Goal: Task Accomplishment & Management: Manage account settings

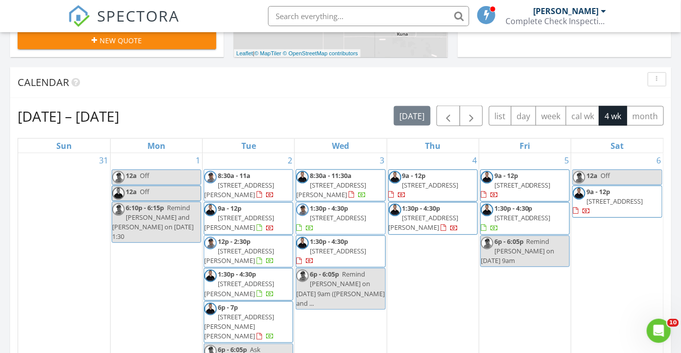
scroll to position [915, 681]
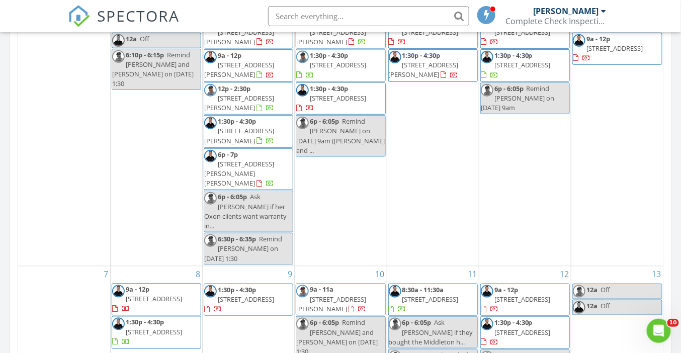
scroll to position [181, 0]
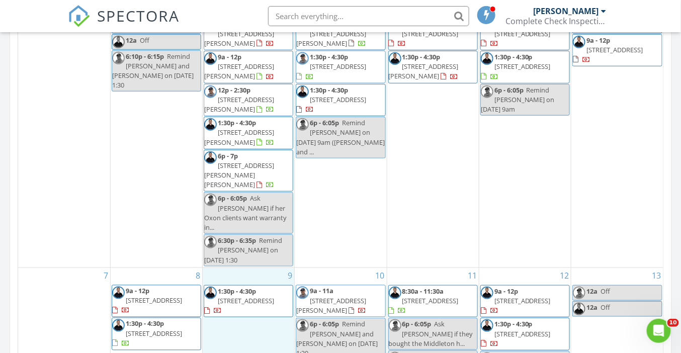
click at [255, 268] on div "9 1:30p - 4:30p 1798 W Blue Lightning St, Middleton 83644" at bounding box center [248, 347] width 91 height 158
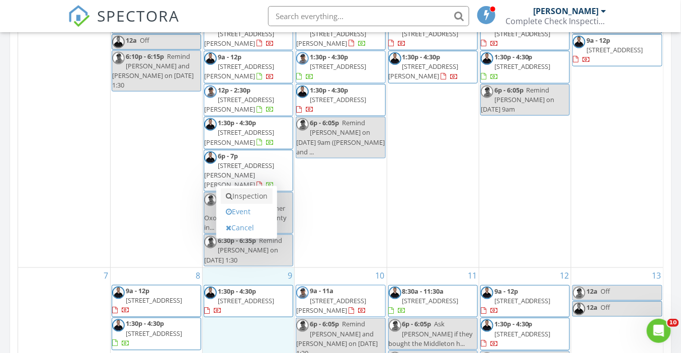
click at [243, 197] on link "Inspection" at bounding box center [247, 196] width 52 height 16
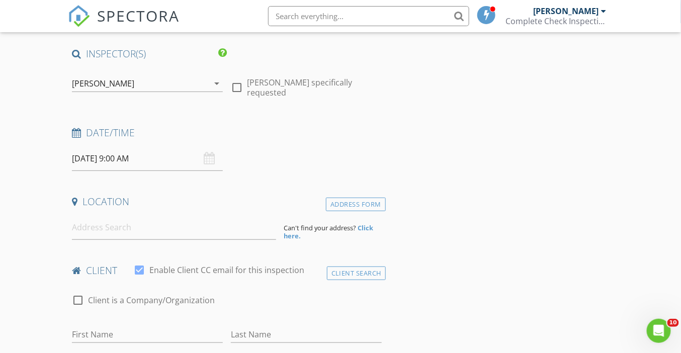
scroll to position [80, 0]
click at [115, 88] on div "[PERSON_NAME]" at bounding box center [140, 83] width 137 height 16
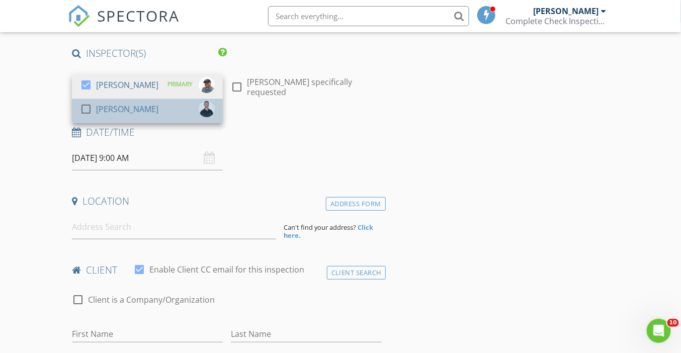
click at [110, 105] on div "[PERSON_NAME]" at bounding box center [127, 109] width 62 height 16
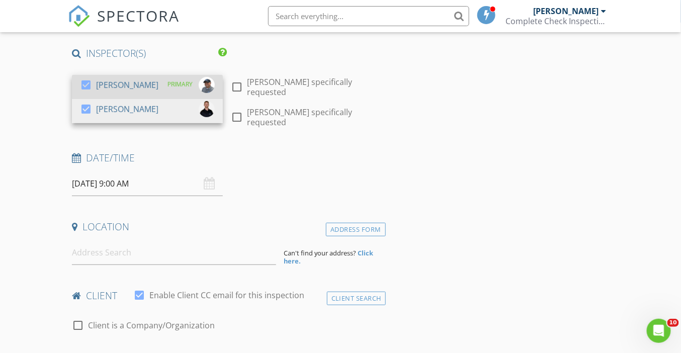
click at [88, 82] on div at bounding box center [85, 84] width 17 height 17
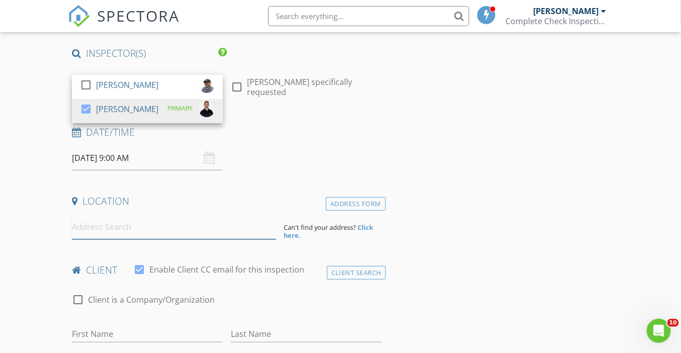
click at [98, 232] on input at bounding box center [174, 227] width 204 height 25
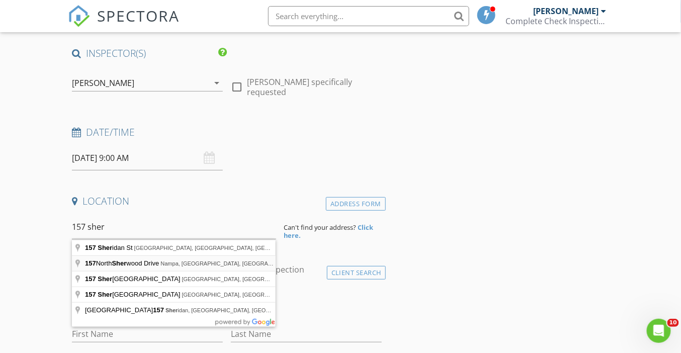
type input "157 North Sherwood Drive, Nampa, ID, USA"
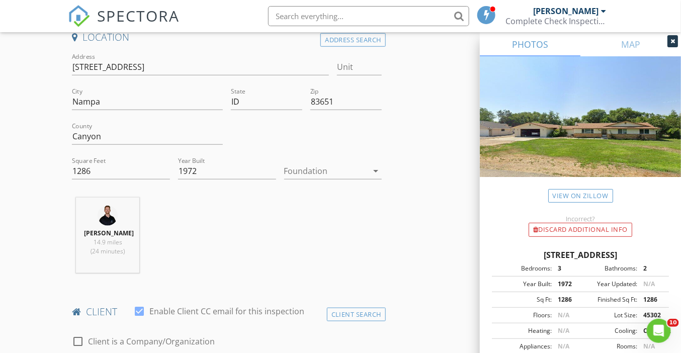
scroll to position [242, 0]
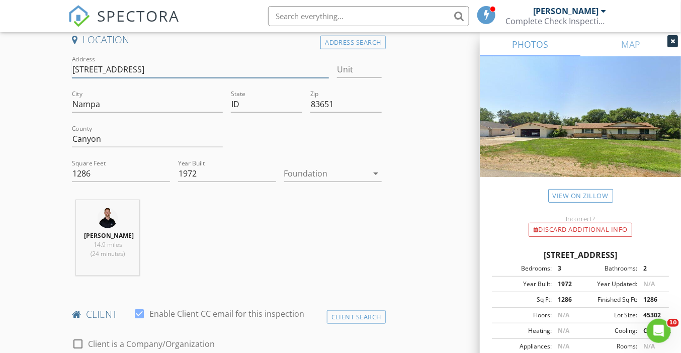
click at [119, 70] on input "157 N Sherwood Dr" at bounding box center [200, 69] width 257 height 17
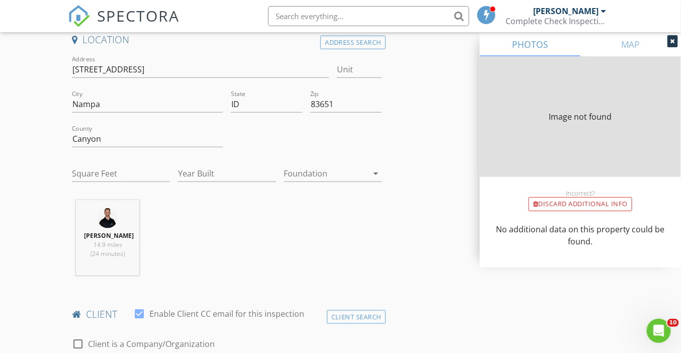
type input "1286"
type input "1972"
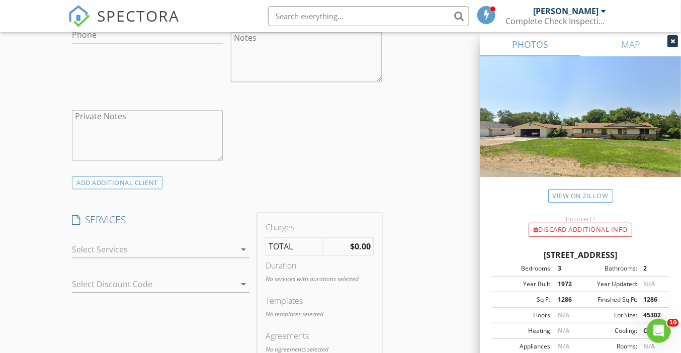
scroll to position [662, 0]
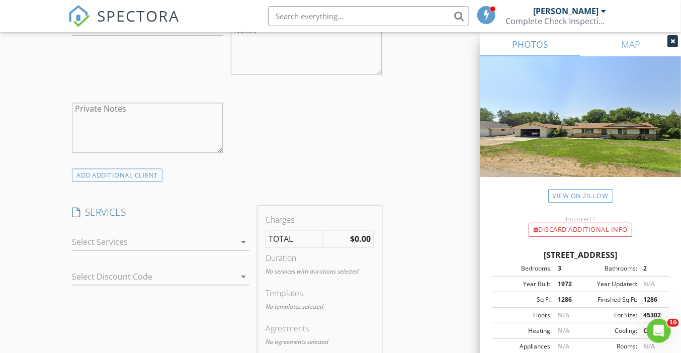
click at [151, 238] on div at bounding box center [153, 242] width 163 height 16
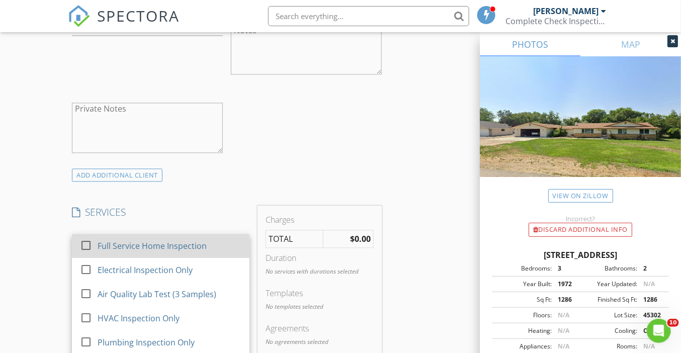
click at [163, 246] on div "Full Service Home Inspection" at bounding box center [152, 246] width 109 height 12
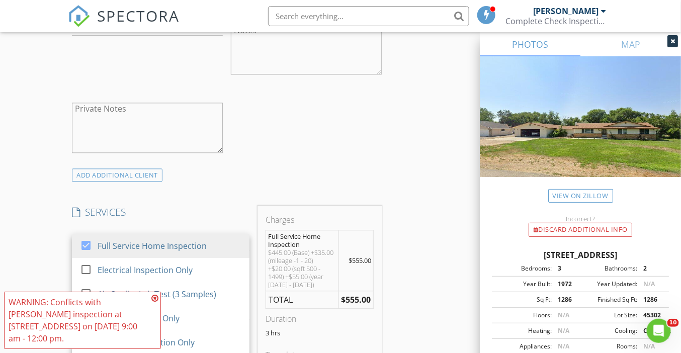
click at [403, 133] on div "INSPECTOR(S) check_box_outline_blank Michael Hasson check_box Steve Taylor PRIM…" at bounding box center [340, 330] width 544 height 1730
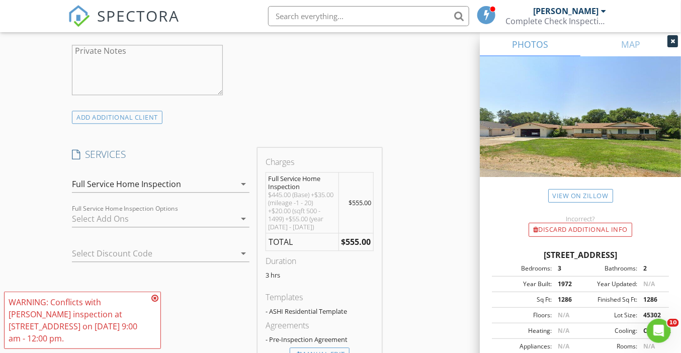
scroll to position [734, 0]
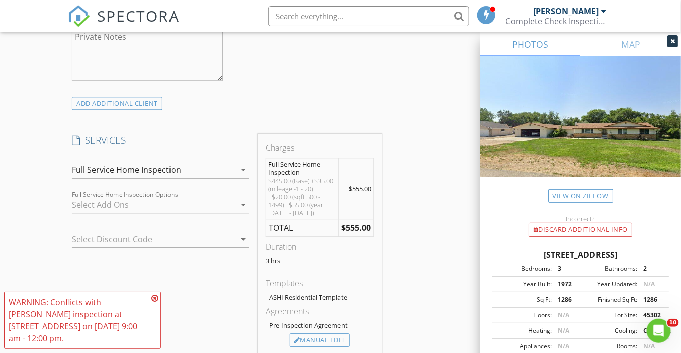
click at [158, 300] on icon at bounding box center [154, 298] width 7 height 8
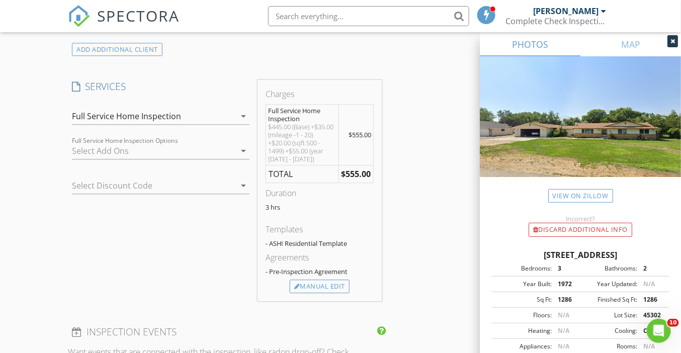
scroll to position [789, 0]
click at [428, 194] on div "INSPECTOR(S) check_box_outline_blank Michael Hasson check_box Steve Taylor PRIM…" at bounding box center [340, 203] width 544 height 1730
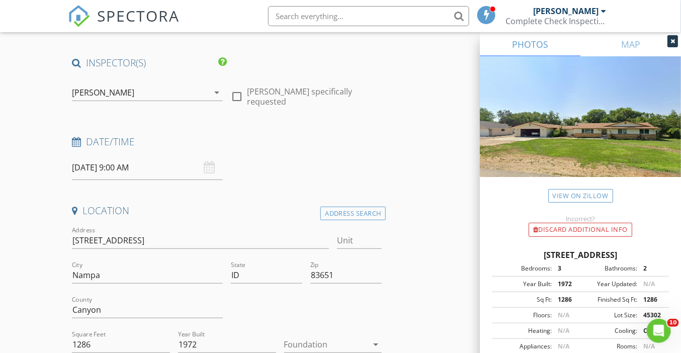
scroll to position [0, 0]
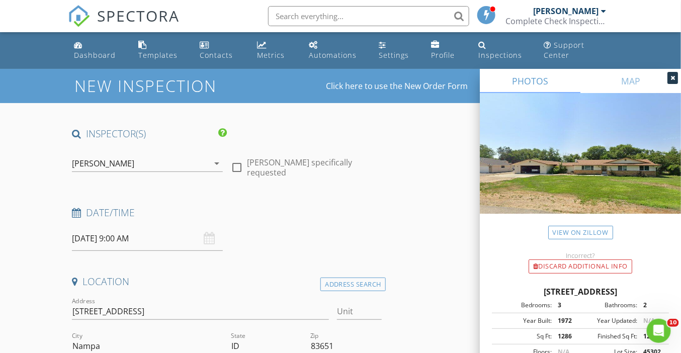
click at [115, 163] on div "[PERSON_NAME]" at bounding box center [103, 163] width 62 height 9
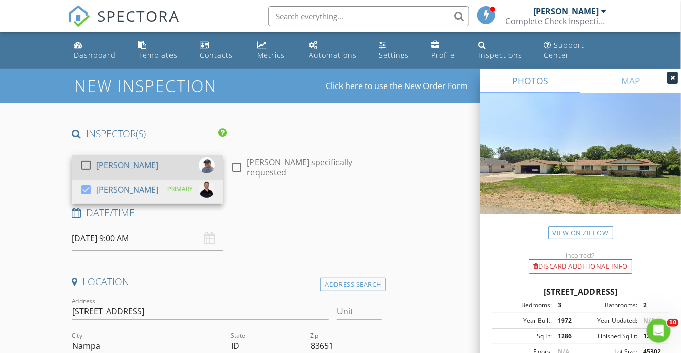
click at [85, 164] on div at bounding box center [85, 165] width 17 height 17
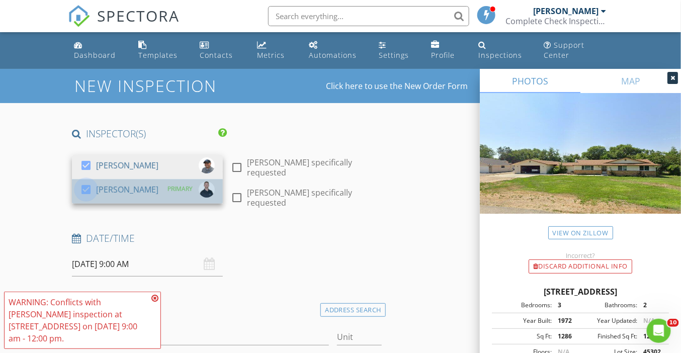
click at [86, 188] on div at bounding box center [85, 189] width 17 height 17
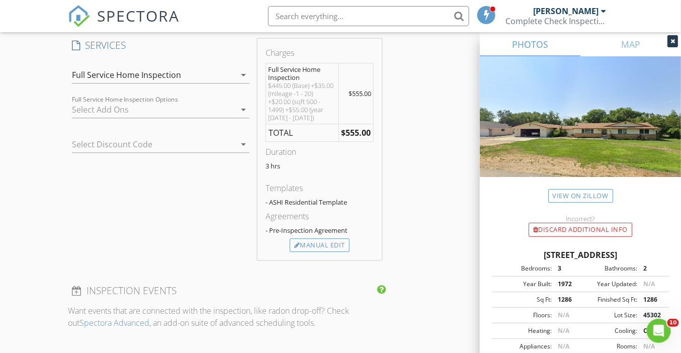
scroll to position [835, 0]
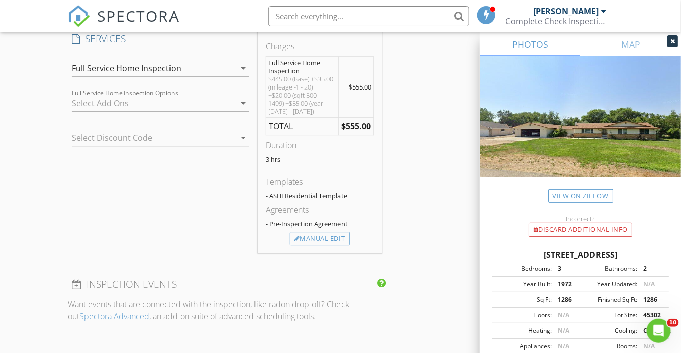
click at [40, 108] on div "New Inspection Click here to use the New Order Form INSPECTOR(S) check_box Mich…" at bounding box center [340, 139] width 681 height 1812
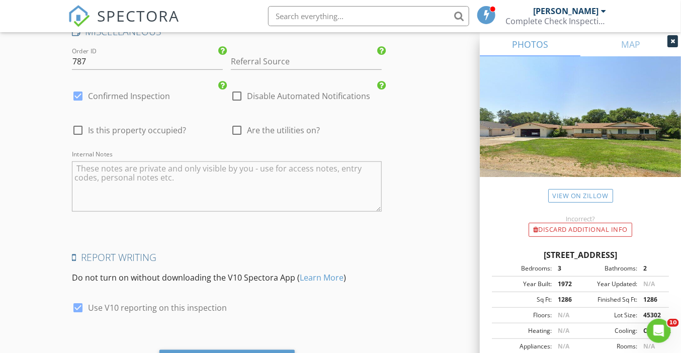
scroll to position [1473, 0]
click at [79, 58] on input "787" at bounding box center [147, 60] width 151 height 17
click at [305, 59] on input "Referral Source" at bounding box center [306, 60] width 151 height 17
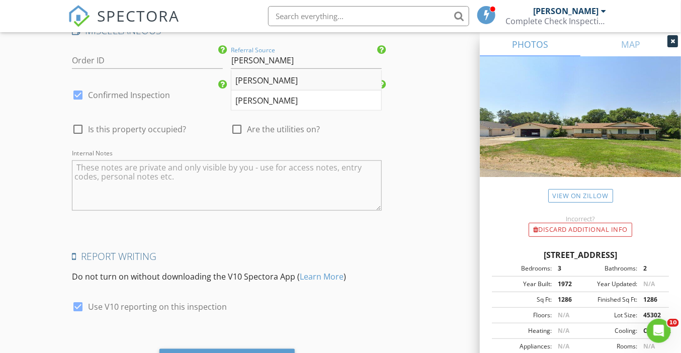
click at [294, 79] on div "Jeff Sharpe" at bounding box center [306, 80] width 150 height 20
type input "Jeff Sharpe"
click at [235, 127] on div at bounding box center [236, 129] width 17 height 17
checkbox input "true"
click at [76, 128] on div at bounding box center [77, 129] width 17 height 17
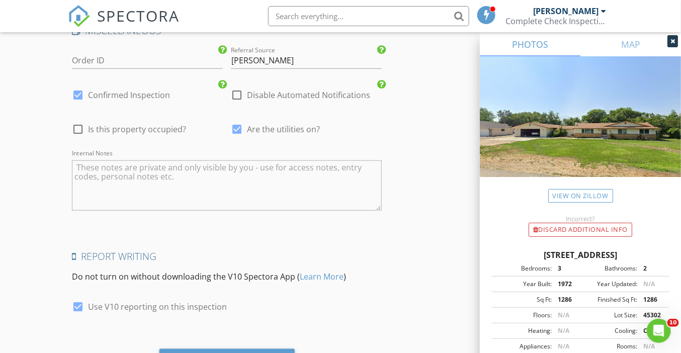
checkbox input "true"
click at [123, 184] on textarea "Internal Notes" at bounding box center [227, 185] width 310 height 50
type textarea "Pre-listing inspection"
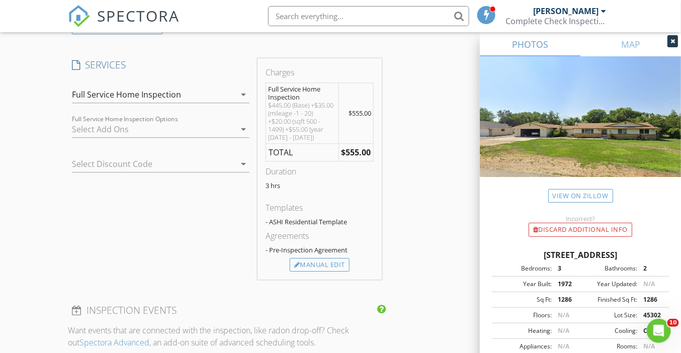
scroll to position [808, 0]
click at [312, 266] on div "Manual Edit" at bounding box center [320, 266] width 60 height 14
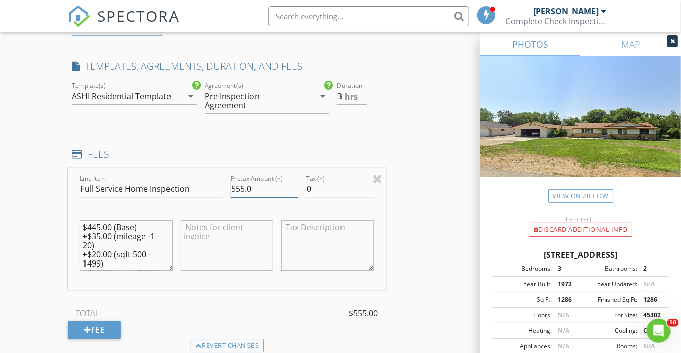
click at [238, 180] on input "555.0" at bounding box center [264, 188] width 67 height 17
type input "575.0"
click at [95, 220] on textarea "$445.00 (Base) +$35.00 (mileage -1 - 20) +$20.00 (sqft 500 - 1499) +$55.00 (yea…" at bounding box center [126, 245] width 92 height 50
type textarea "$465.00 (Base) +$35.00 (mileage -1 - 20) +$20.00 (sqft 500 - 1499) +$55.00 (yea…"
click at [421, 203] on div "INSPECTOR(S) check_box Michael Hasson PRIMARY check_box_outline_blank Steve Tay…" at bounding box center [340, 219] width 544 height 1801
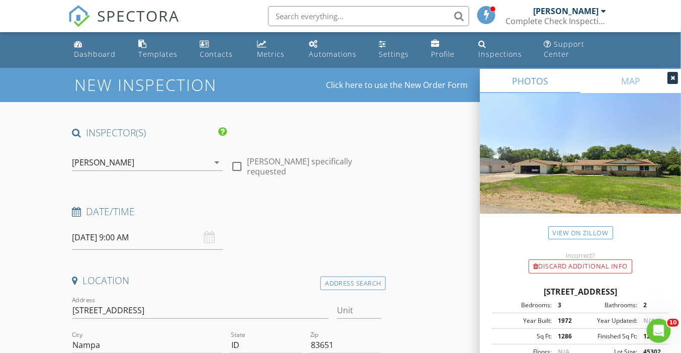
scroll to position [0, 0]
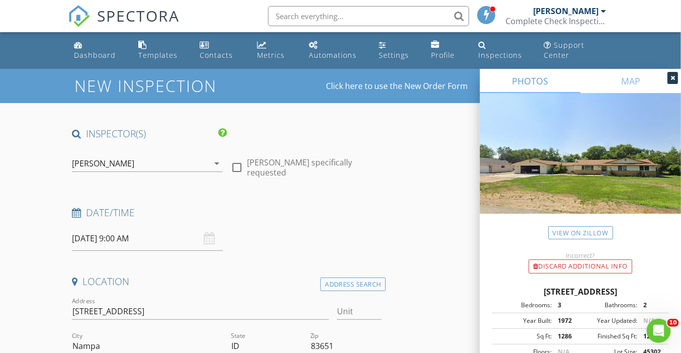
click at [171, 159] on div "[PERSON_NAME]" at bounding box center [140, 163] width 137 height 16
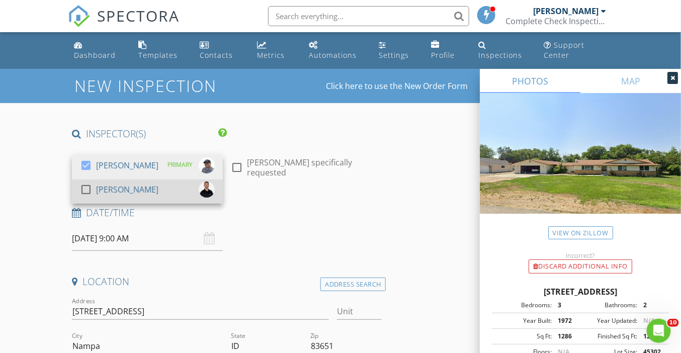
click at [144, 190] on div "check_box_outline_blank Steve Taylor" at bounding box center [147, 191] width 135 height 20
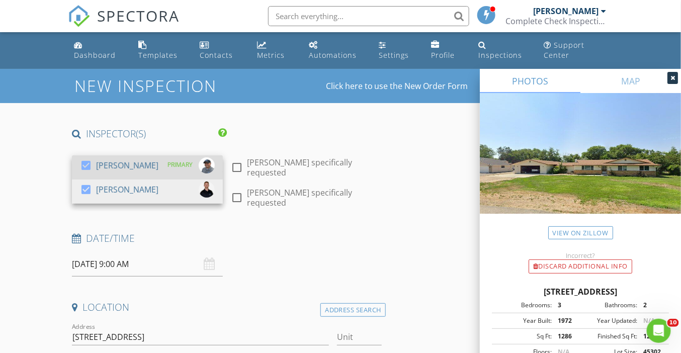
click at [87, 167] on div at bounding box center [85, 165] width 17 height 17
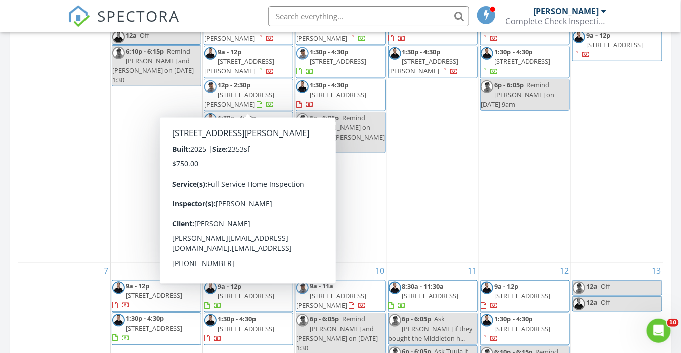
scroll to position [216, 0]
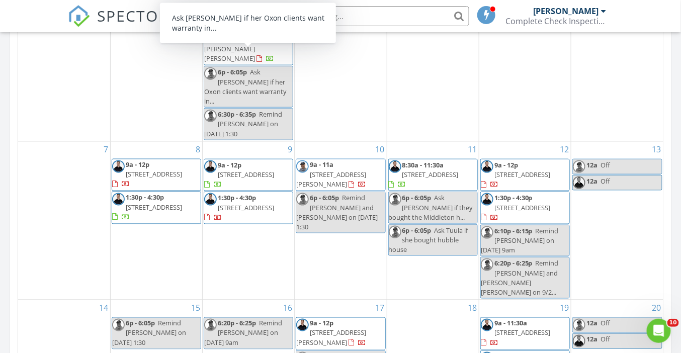
scroll to position [547, 0]
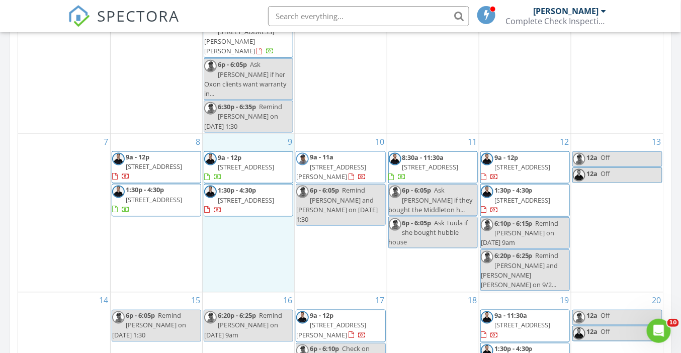
click at [259, 205] on div "9 9a - 12p 7829 E Beaufort St, Nampa 83687 1:30p - 4:30p 1798 W Blue Lightning …" at bounding box center [248, 213] width 91 height 158
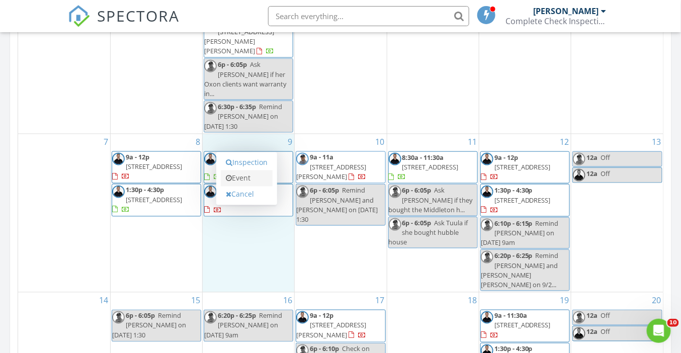
click at [256, 178] on link "Event" at bounding box center [247, 178] width 52 height 16
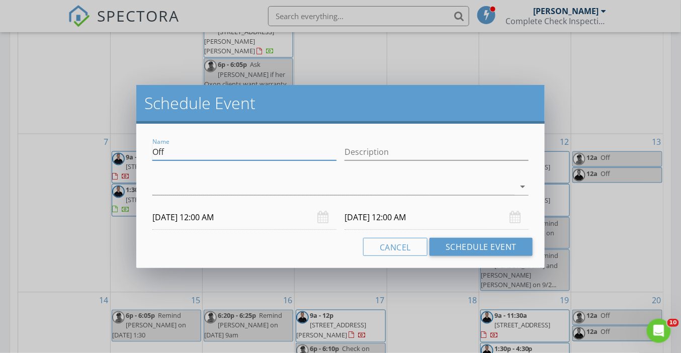
click at [242, 153] on input "Off" at bounding box center [244, 152] width 184 height 17
type input "Jeff Sharpe - Pre-listing"
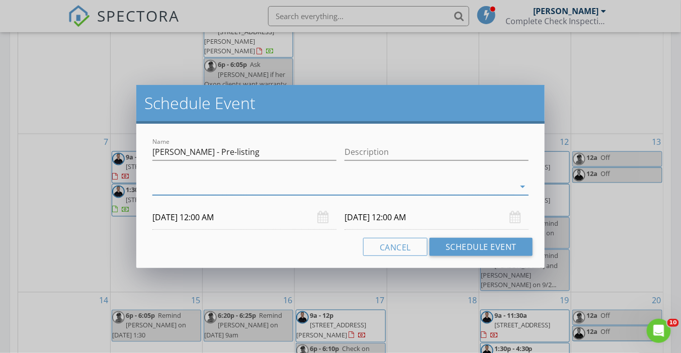
click at [272, 189] on div at bounding box center [333, 186] width 362 height 17
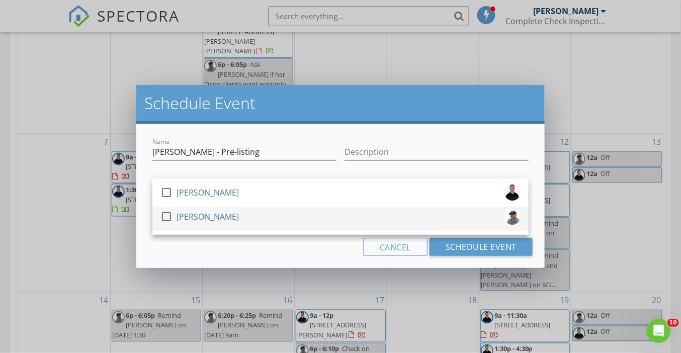
click at [233, 213] on div "[PERSON_NAME]" at bounding box center [207, 217] width 62 height 16
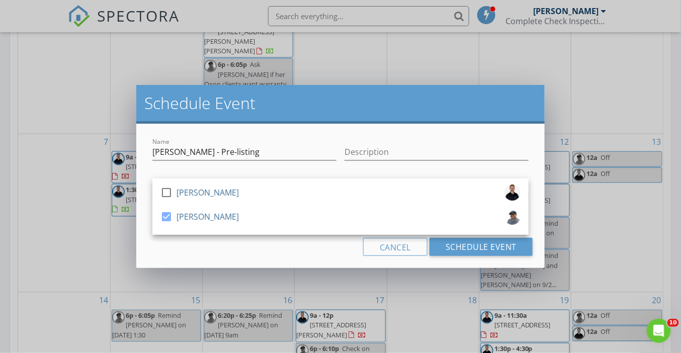
click at [218, 251] on div "Cancel Schedule Event" at bounding box center [340, 247] width 384 height 18
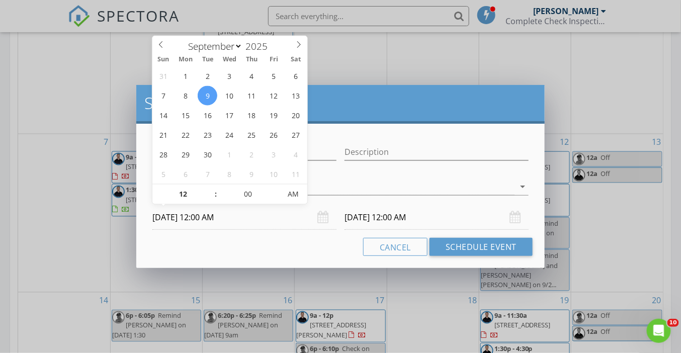
click at [181, 220] on input "09/09/2025 12:00 AM" at bounding box center [244, 217] width 184 height 25
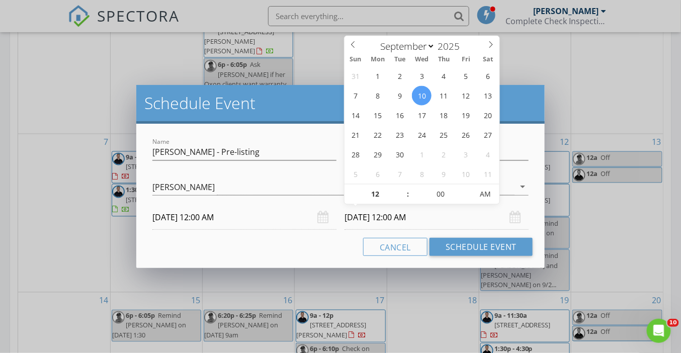
click at [365, 217] on input "09/10/2025 12:00 AM" at bounding box center [436, 217] width 184 height 25
type input "09/09/2025 12:00 AM"
type input "10"
type input "09/09/2025 10:00 AM"
type input "30"
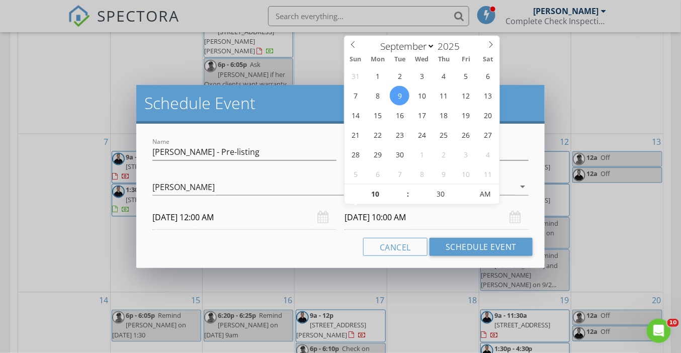
type input "09/09/2025 10:30 AM"
click at [300, 246] on div "Cancel Schedule Event" at bounding box center [340, 247] width 384 height 18
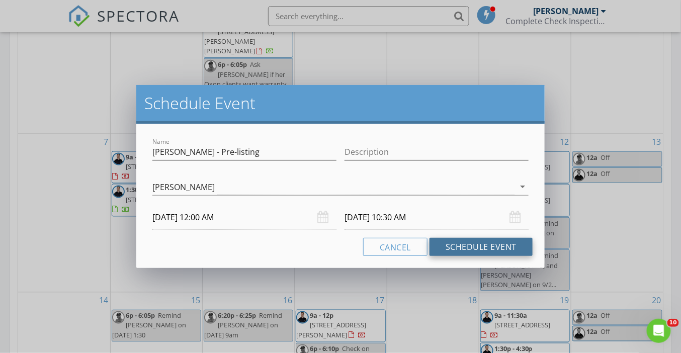
click at [476, 248] on button "Schedule Event" at bounding box center [480, 247] width 103 height 18
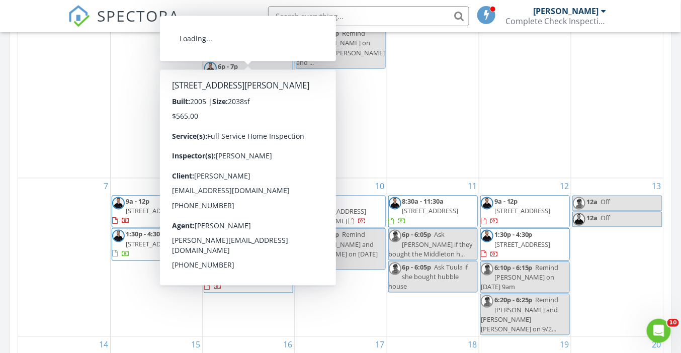
scroll to position [282, 0]
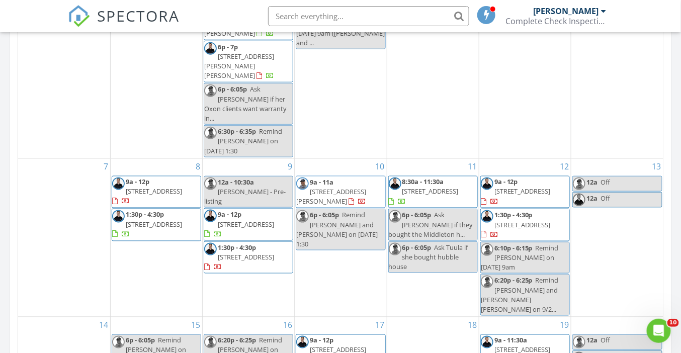
click at [256, 220] on span "7829 E Beaufort St, Nampa 83687" at bounding box center [246, 224] width 56 height 9
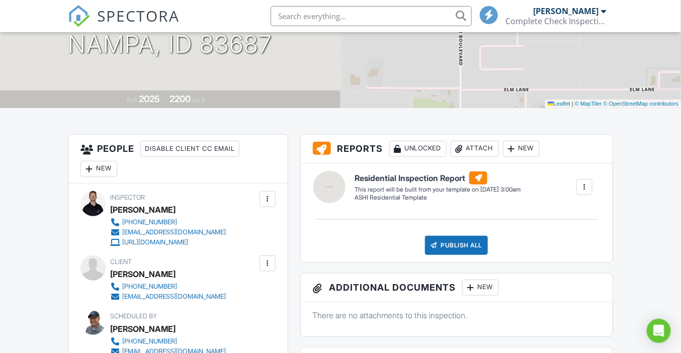
scroll to position [174, 0]
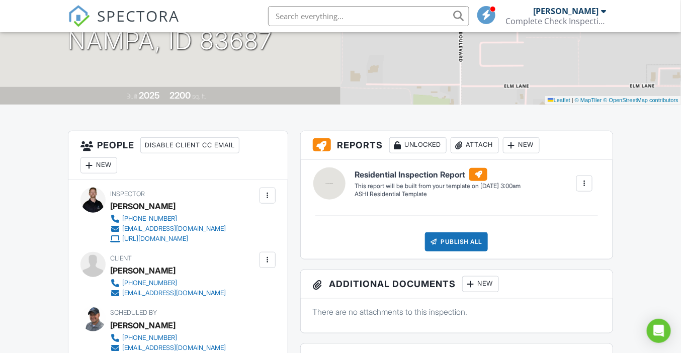
click at [104, 165] on div "New" at bounding box center [98, 165] width 37 height 16
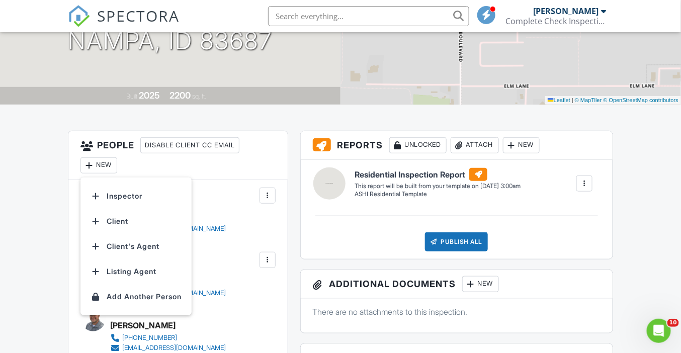
scroll to position [0, 0]
click at [126, 194] on li "Inspector" at bounding box center [135, 195] width 99 height 25
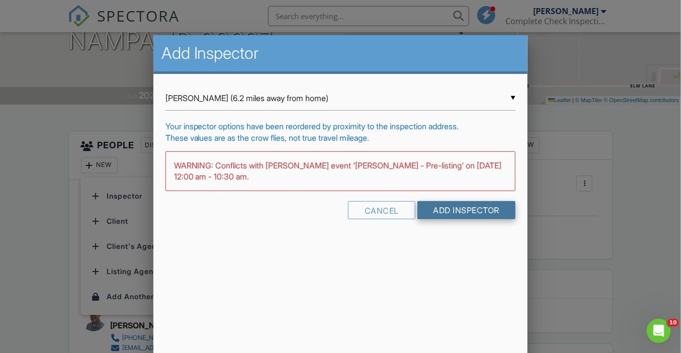
click at [453, 209] on input "Add Inspector" at bounding box center [466, 210] width 99 height 18
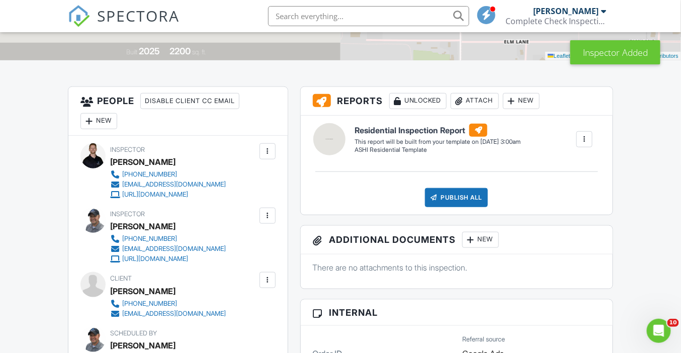
scroll to position [219, 0]
click at [265, 152] on div at bounding box center [267, 151] width 10 height 10
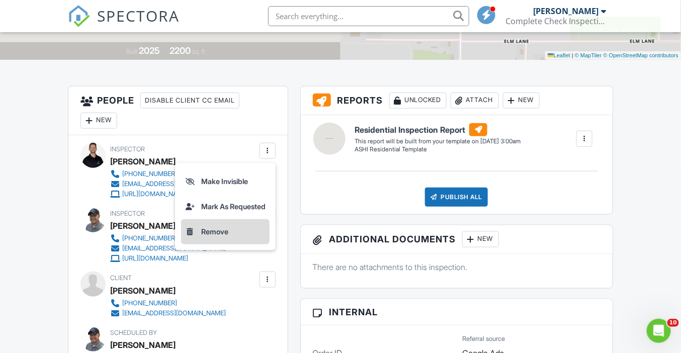
click at [212, 234] on li "Remove" at bounding box center [225, 231] width 88 height 25
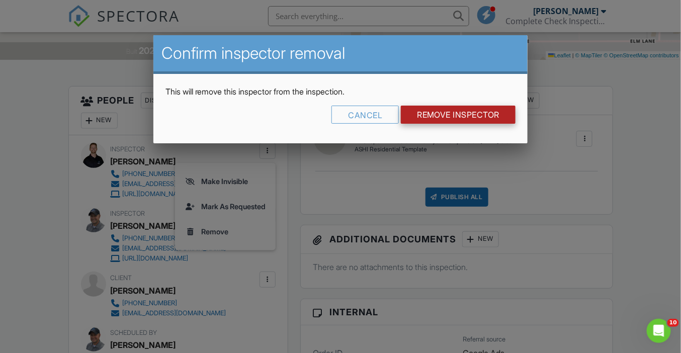
click at [461, 116] on input "Remove Inspector" at bounding box center [458, 115] width 115 height 18
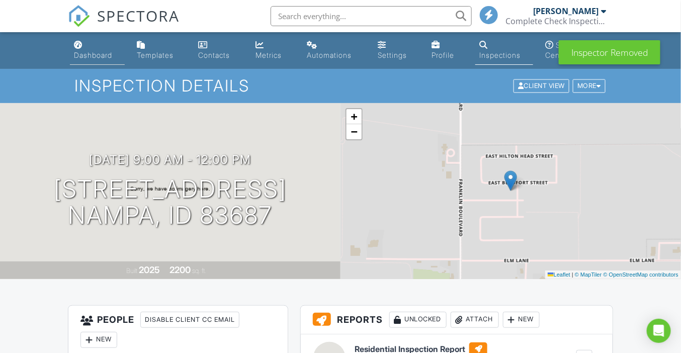
click at [88, 50] on link "Dashboard" at bounding box center [97, 50] width 55 height 29
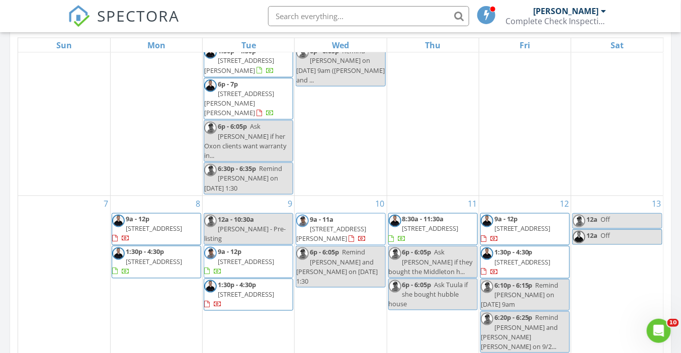
scroll to position [489, 0]
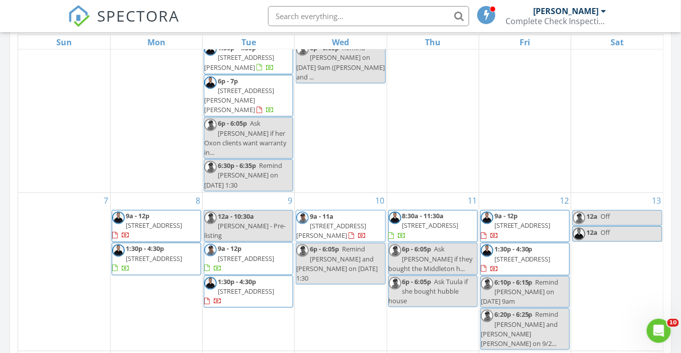
click at [254, 212] on div "12a - 10:30a Jeff Sharpe - Pre-listing" at bounding box center [248, 226] width 88 height 29
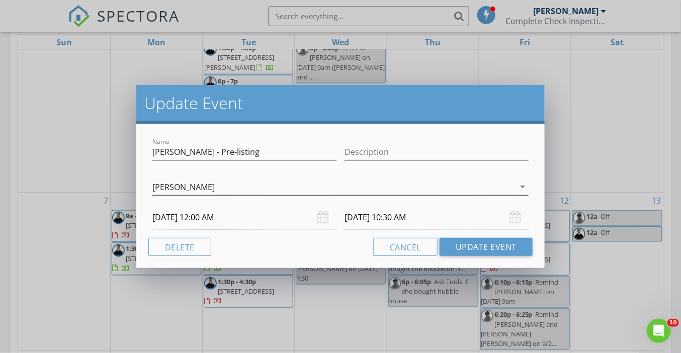
click at [214, 185] on div "[PERSON_NAME]" at bounding box center [333, 186] width 362 height 17
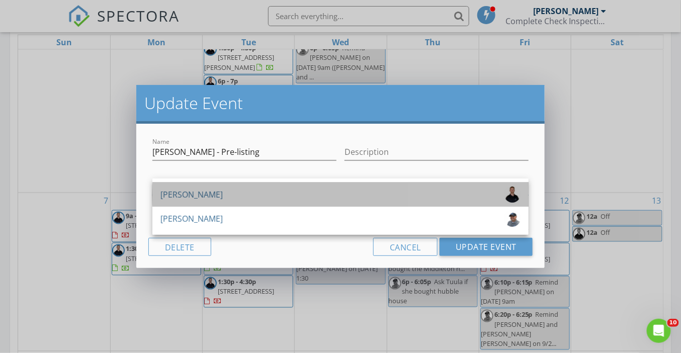
click at [197, 196] on div "[PERSON_NAME]" at bounding box center [191, 194] width 62 height 16
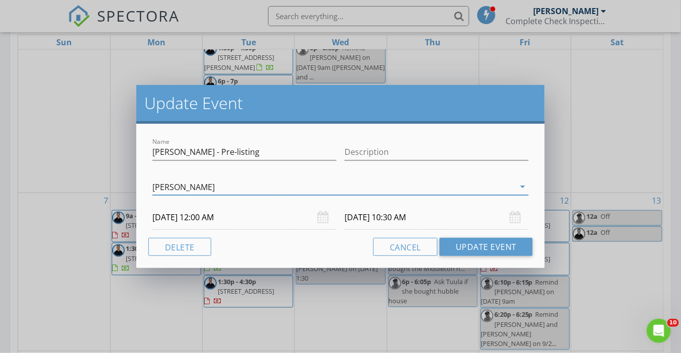
click at [403, 217] on input "09/09/2025 10:30 AM" at bounding box center [436, 217] width 184 height 25
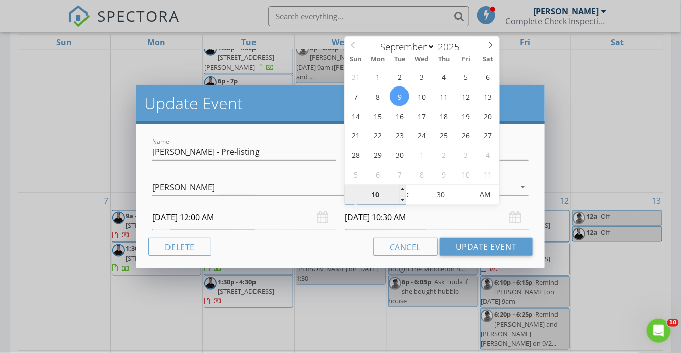
click at [383, 196] on input "10" at bounding box center [375, 195] width 62 height 20
type input "12"
type input "09/09/2025 12:30 AM"
type input "00"
type input "09/09/2025 12:00 PM"
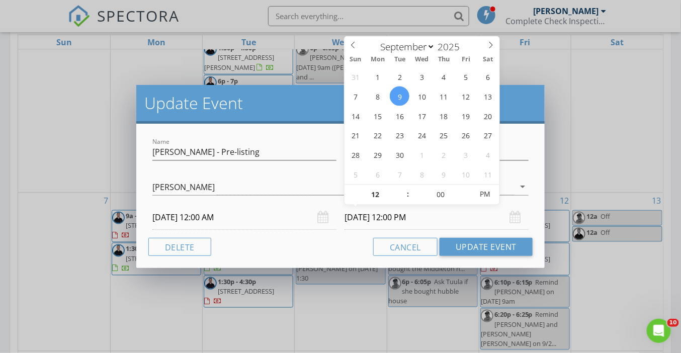
click at [336, 245] on div "Cancel Update Event" at bounding box center [340, 247] width 384 height 18
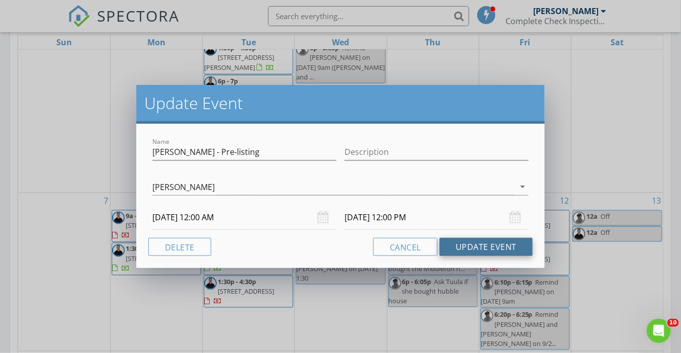
click at [506, 250] on button "Update Event" at bounding box center [485, 247] width 93 height 18
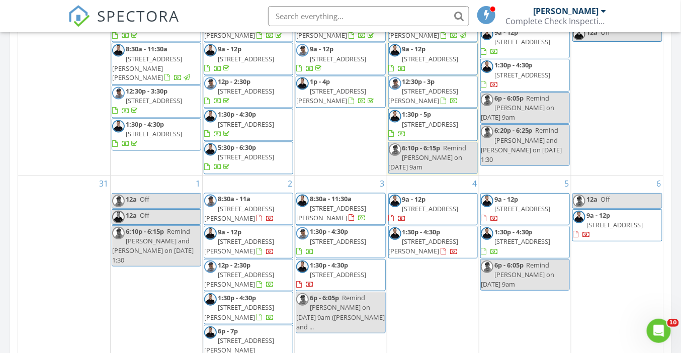
scroll to position [548, 0]
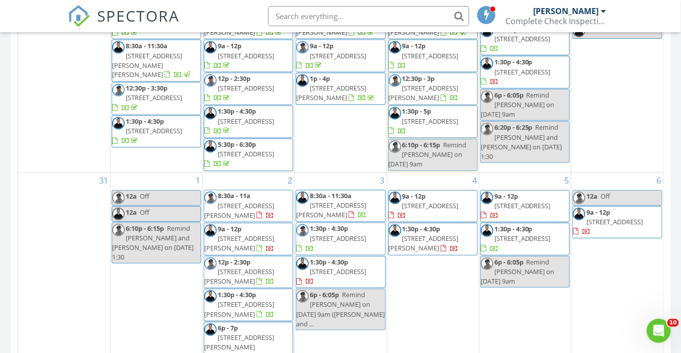
click at [342, 242] on span "2026 N Quarterhorse Way, Middleton 83644" at bounding box center [338, 238] width 56 height 9
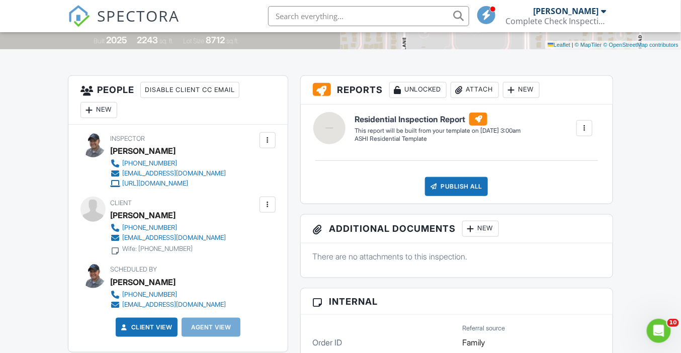
scroll to position [226, 0]
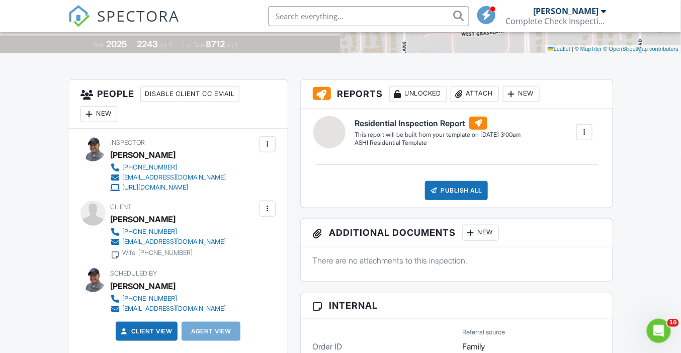
click at [270, 210] on div at bounding box center [267, 209] width 10 height 10
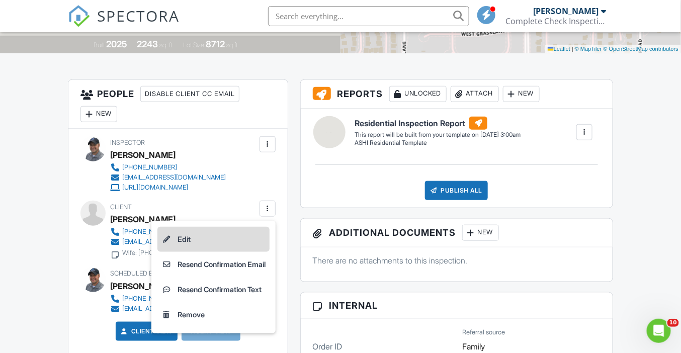
click at [250, 239] on li "Edit" at bounding box center [213, 239] width 112 height 25
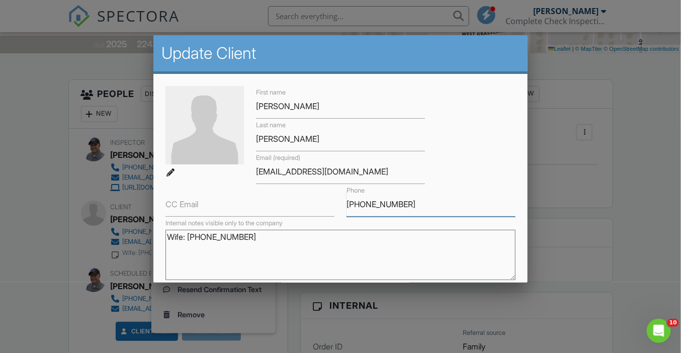
click at [390, 204] on input "[PHONE_NUMBER]" at bounding box center [430, 204] width 169 height 25
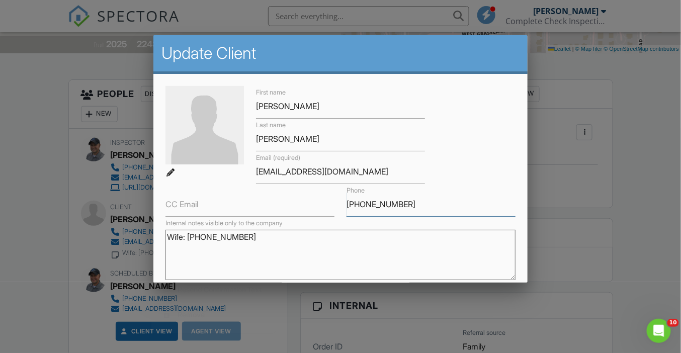
click at [390, 204] on input "[PHONE_NUMBER]" at bounding box center [430, 204] width 169 height 25
click at [26, 231] on div at bounding box center [340, 170] width 681 height 441
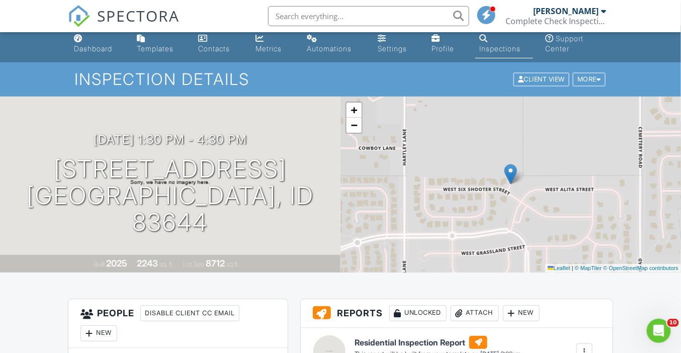
scroll to position [0, 0]
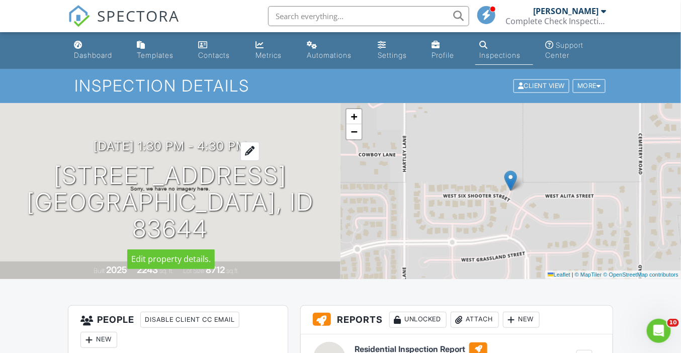
click at [197, 145] on h3 "09/03/2025 1:30 pm - 4:30 pm" at bounding box center [169, 146] width 153 height 14
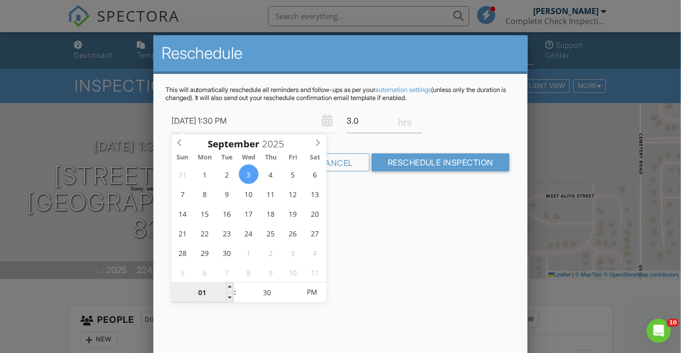
click at [202, 295] on input "01" at bounding box center [202, 292] width 62 height 20
type input "01"
type input "09/03/2025 12:30 PM"
type input "12"
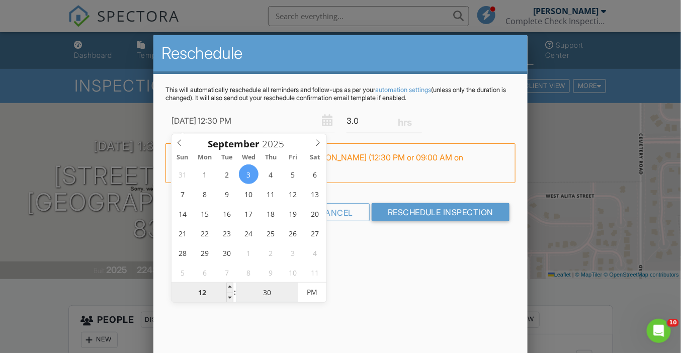
type input "[DATE] 12:00 PM"
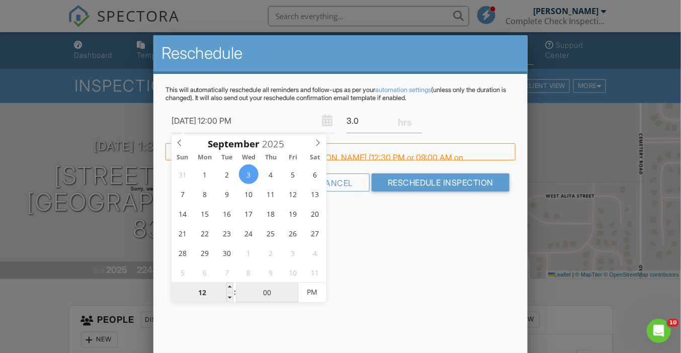
type input "00"
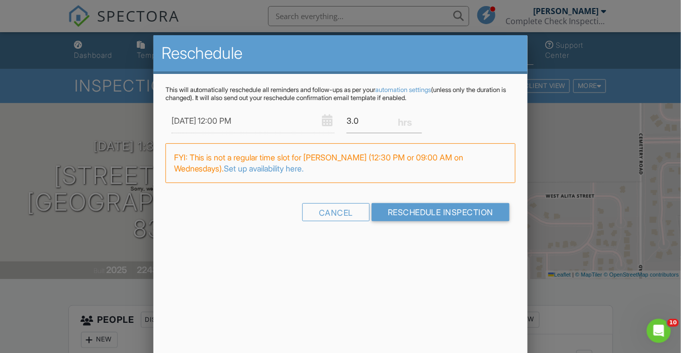
click at [422, 265] on div "Reschedule This will automatically reschedule all reminders and follow-ups as p…" at bounding box center [340, 211] width 374 height 352
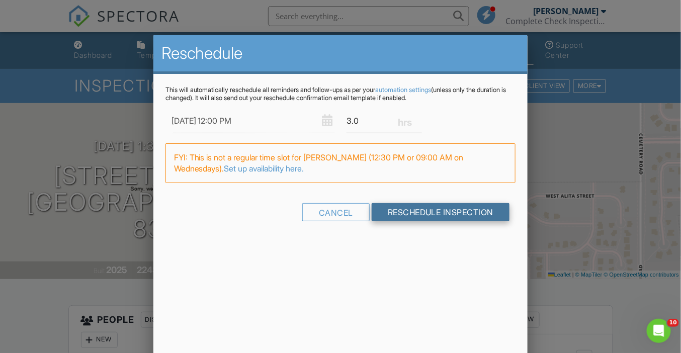
click at [436, 212] on input "Reschedule Inspection" at bounding box center [440, 212] width 138 height 18
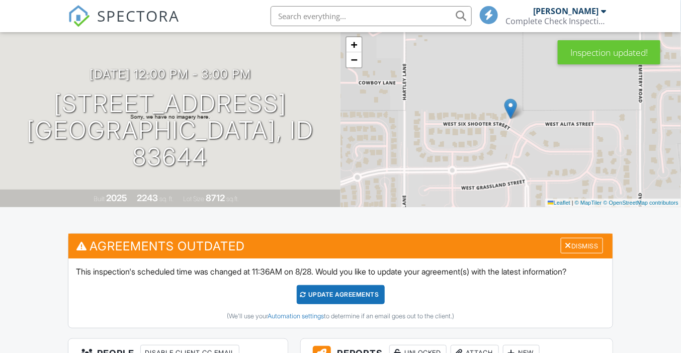
scroll to position [179, 0]
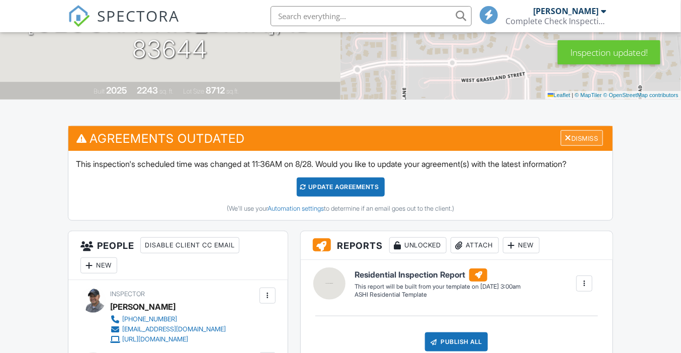
click at [593, 138] on div "Dismiss" at bounding box center [581, 138] width 42 height 16
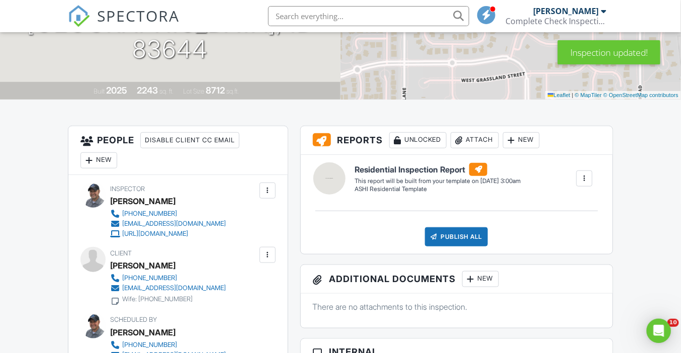
scroll to position [0, 0]
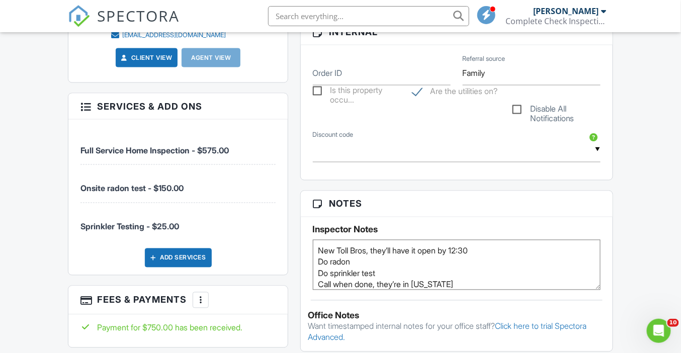
scroll to position [529, 0]
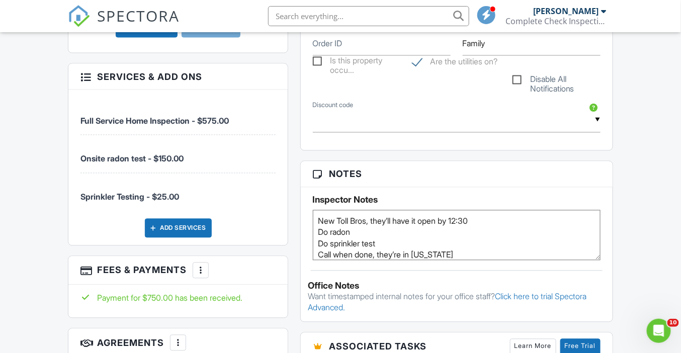
click at [488, 220] on textarea "New Toll Bros, they’ll have it open by 12:30 Do radon Do sprinkler test Call wh…" at bounding box center [457, 235] width 288 height 50
type textarea "New Toll Bros, they’ll have it open by 12:30, Laura asked 8/28 for 11:30 Do rad…"
click at [636, 183] on div "Dashboard Templates Contacts Metrics Automations Settings Profile Inspections S…" at bounding box center [340, 217] width 681 height 1429
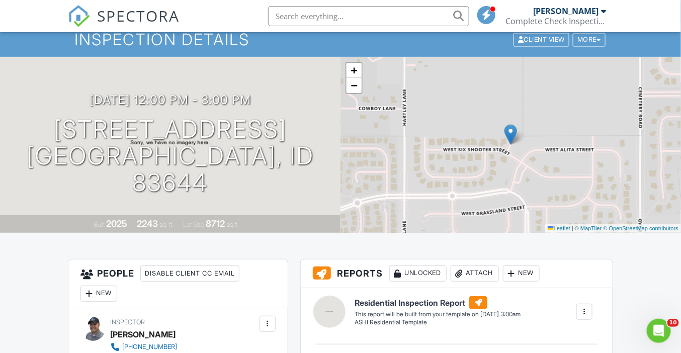
scroll to position [0, 0]
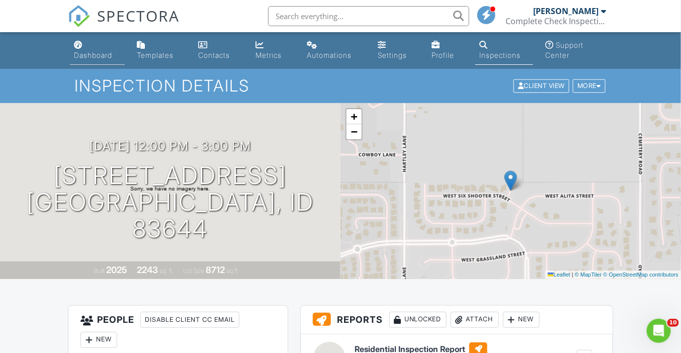
click at [79, 50] on link "Dashboard" at bounding box center [97, 50] width 55 height 29
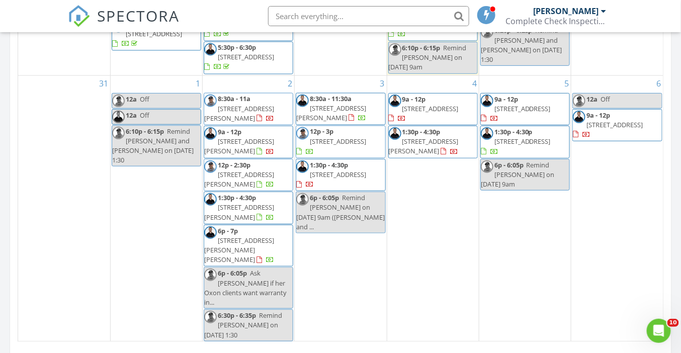
scroll to position [54, 0]
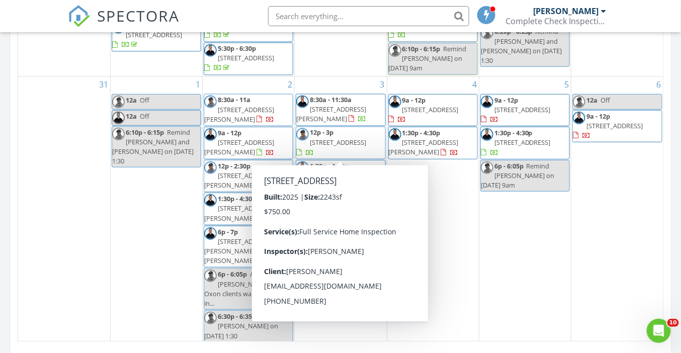
click at [348, 144] on span "2026 N Quarterhorse Way, Middleton 83644" at bounding box center [338, 142] width 56 height 9
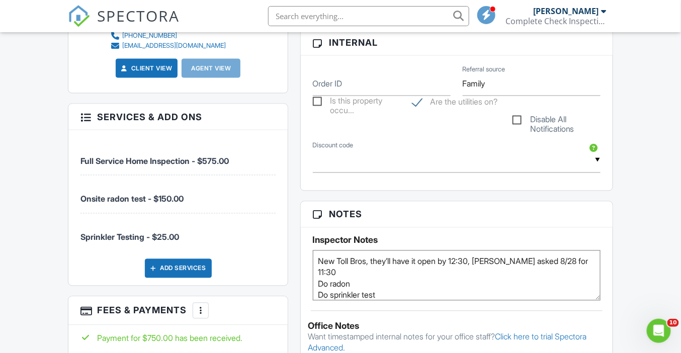
scroll to position [489, 0]
drag, startPoint x: 374, startPoint y: 259, endPoint x: 483, endPoint y: 264, distance: 108.7
click at [483, 264] on textarea "New Toll Bros, they’ll have it open by 12:30, [PERSON_NAME] asked 8/28 for 11:3…" at bounding box center [457, 275] width 288 height 50
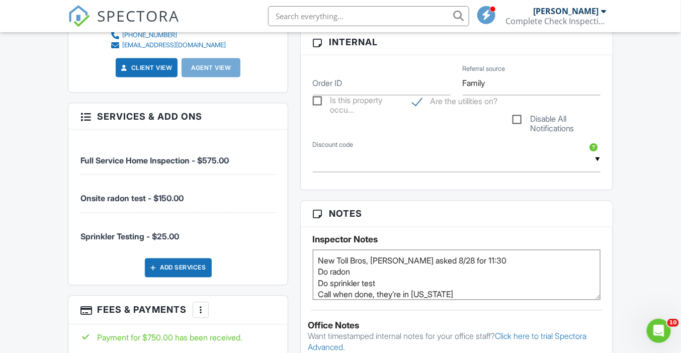
click at [407, 259] on textarea "New Toll Bros, they’ll have it open by 12:30, [PERSON_NAME] asked 8/28 for 11:3…" at bounding box center [457, 275] width 288 height 50
drag, startPoint x: 458, startPoint y: 260, endPoint x: 499, endPoint y: 260, distance: 40.7
click at [499, 261] on textarea "New Toll Bros, they’ll have it open by 12:30, [PERSON_NAME] asked 8/28 for 11:3…" at bounding box center [457, 275] width 288 height 50
type textarea "New Toll Bros, [PERSON_NAME] confirmed 8/28 that it will be open at 11 Do radon…"
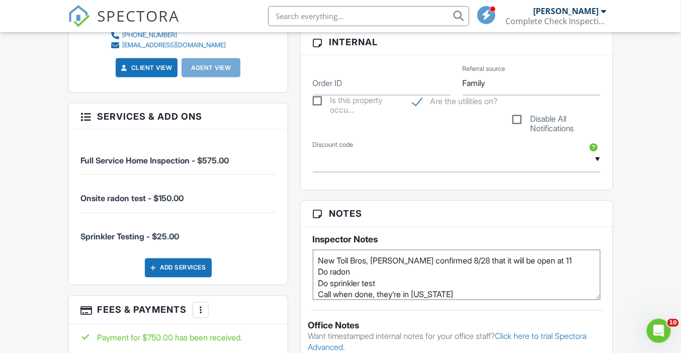
click at [633, 244] on div "Dashboard Templates Contacts Metrics Automations Settings Profile Inspections S…" at bounding box center [340, 258] width 681 height 1431
